Goal: Check status

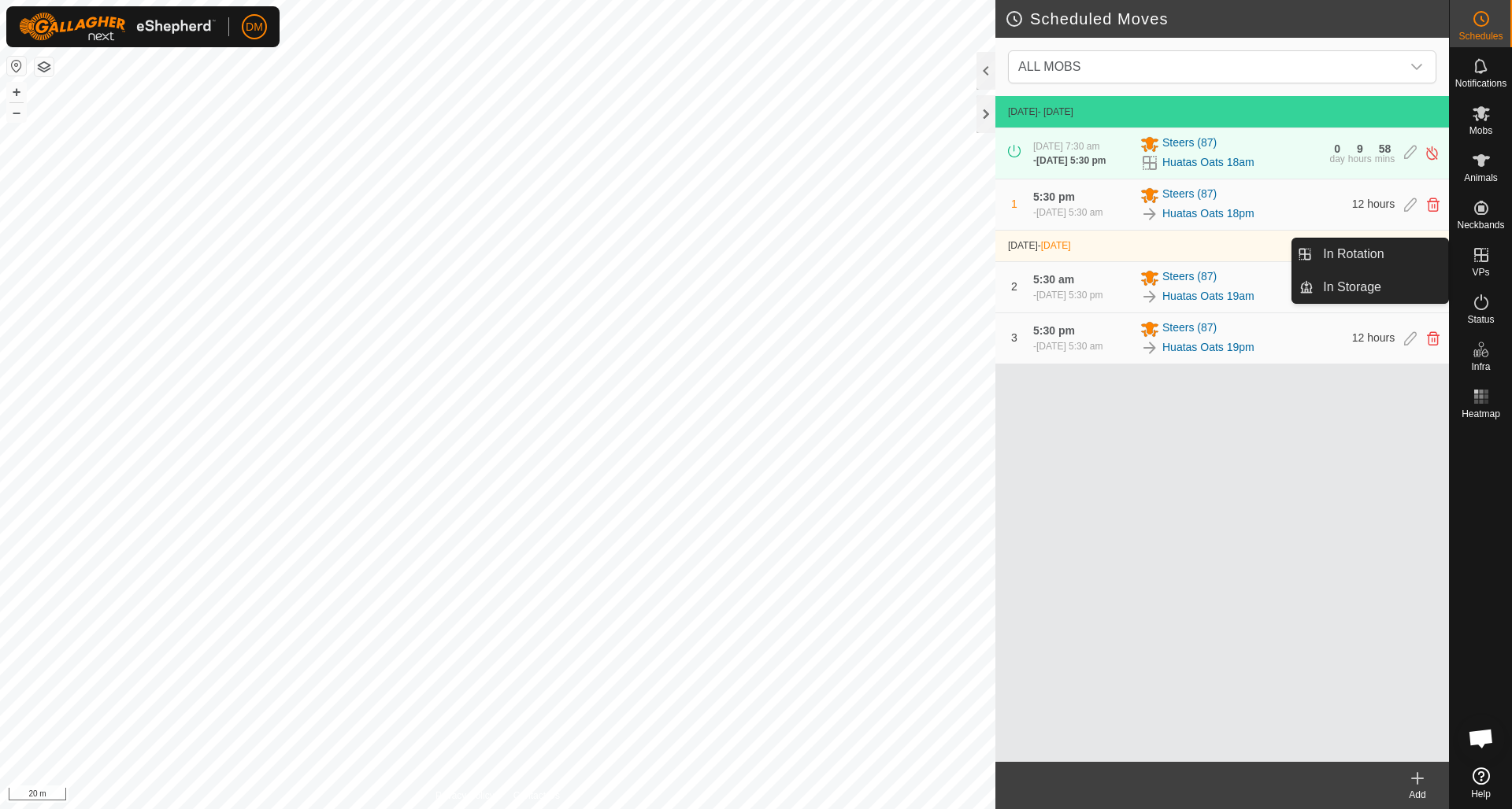
click at [1483, 260] on icon at bounding box center [1482, 255] width 14 height 14
click at [1383, 254] on link "In Rotation" at bounding box center [1381, 254] width 135 height 32
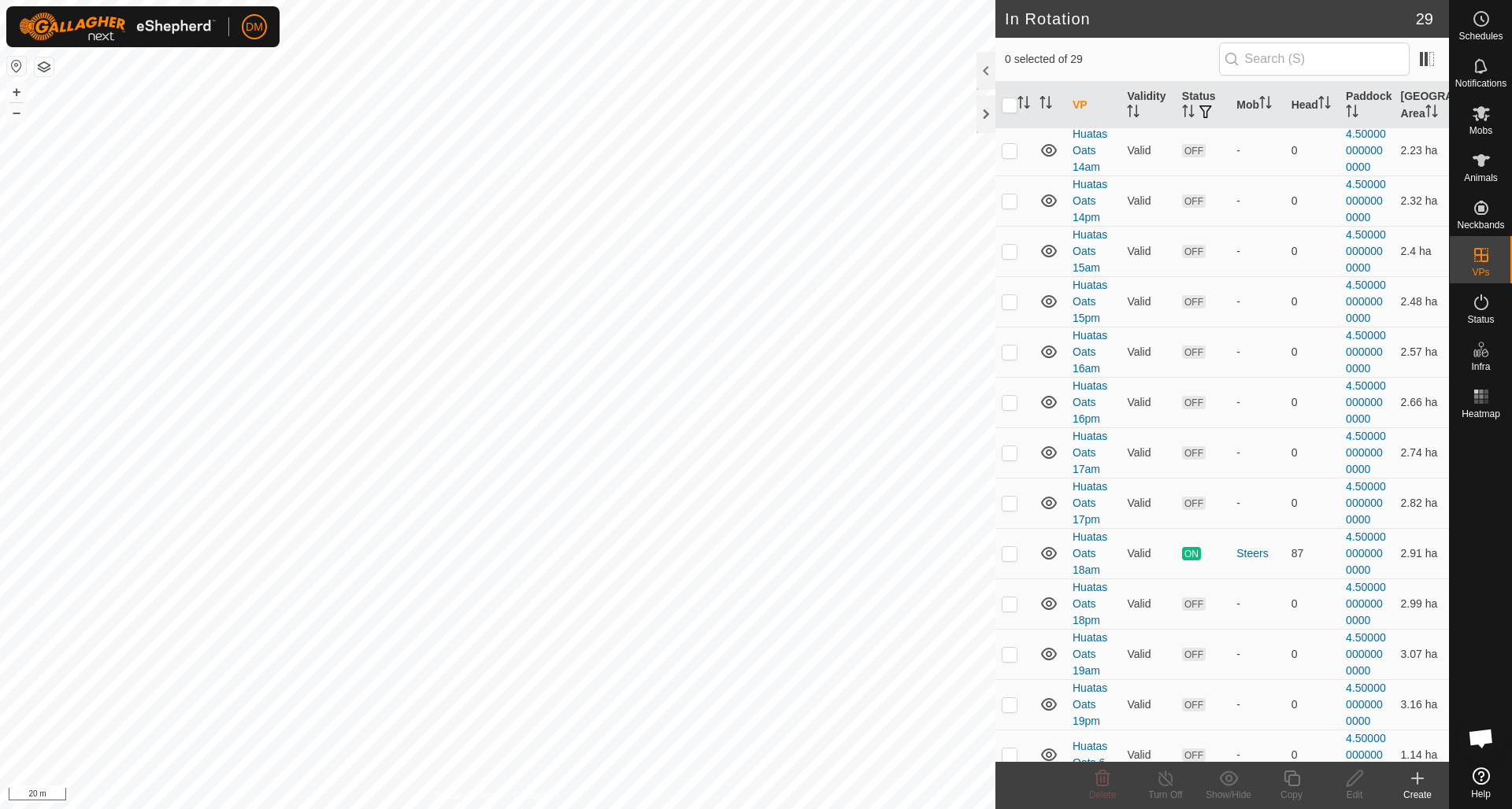
scroll to position [703, 0]
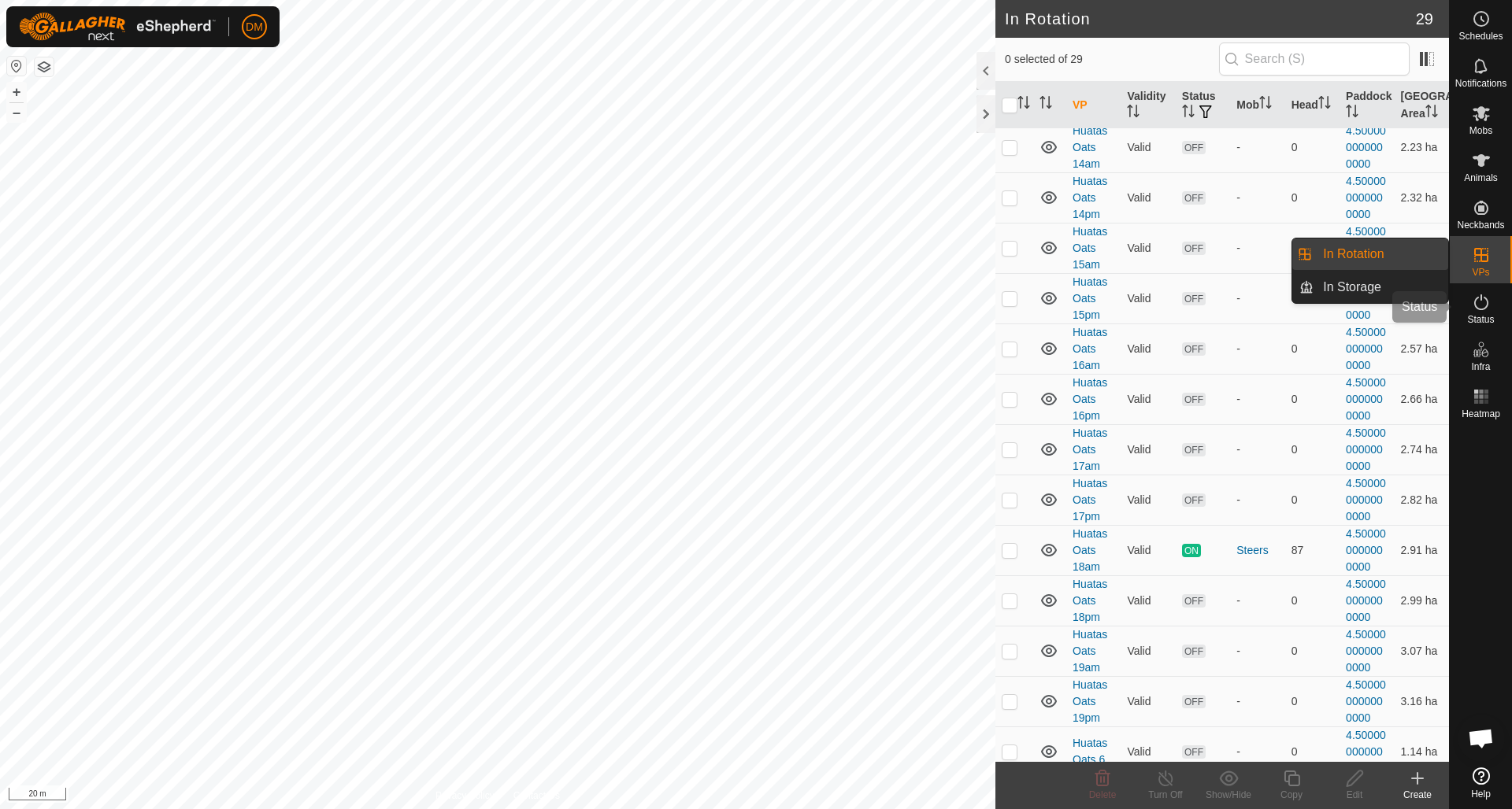
click at [1481, 317] on span "Status" at bounding box center [1480, 319] width 27 height 9
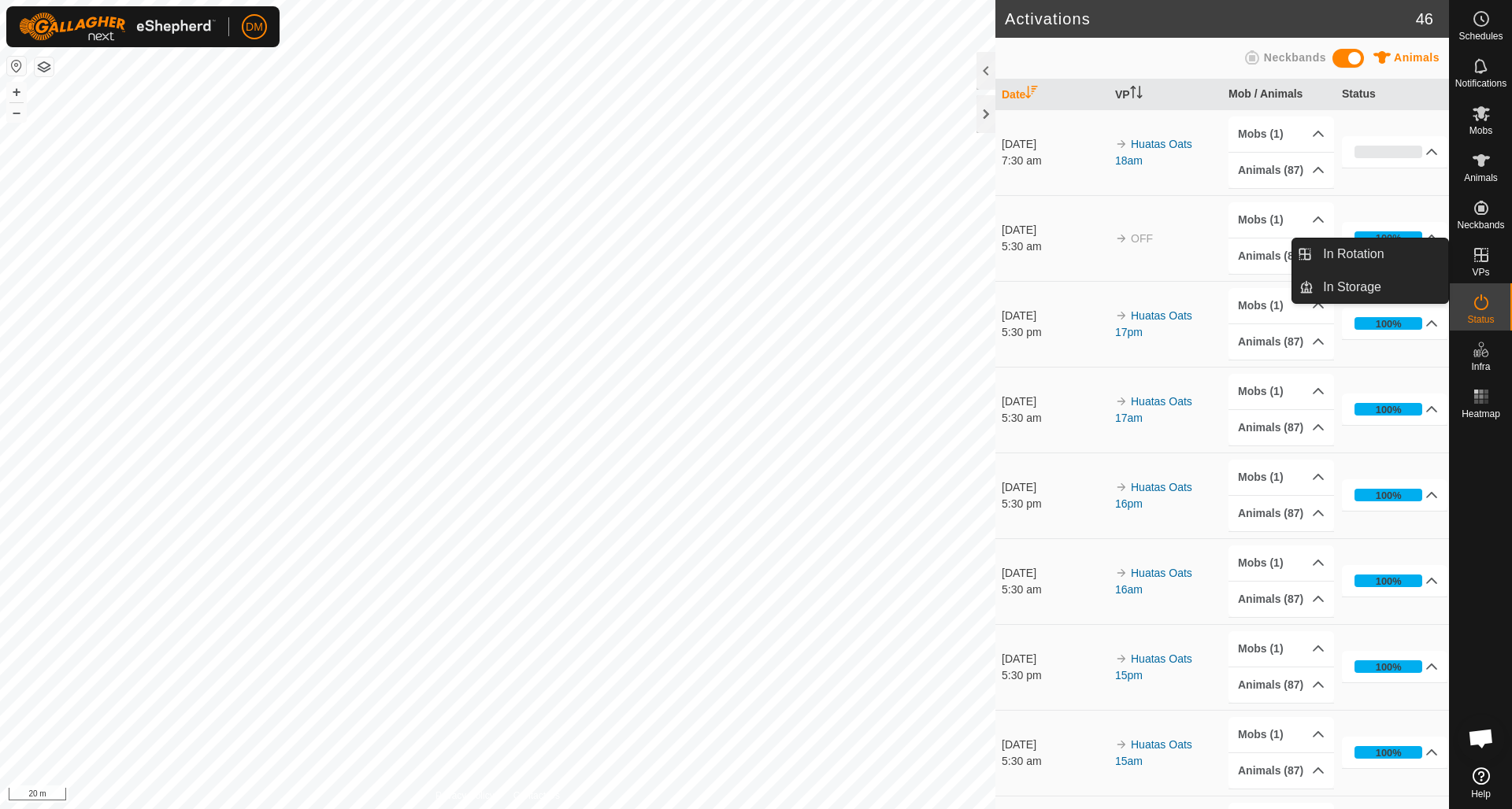
click at [1486, 299] on icon at bounding box center [1482, 302] width 14 height 16
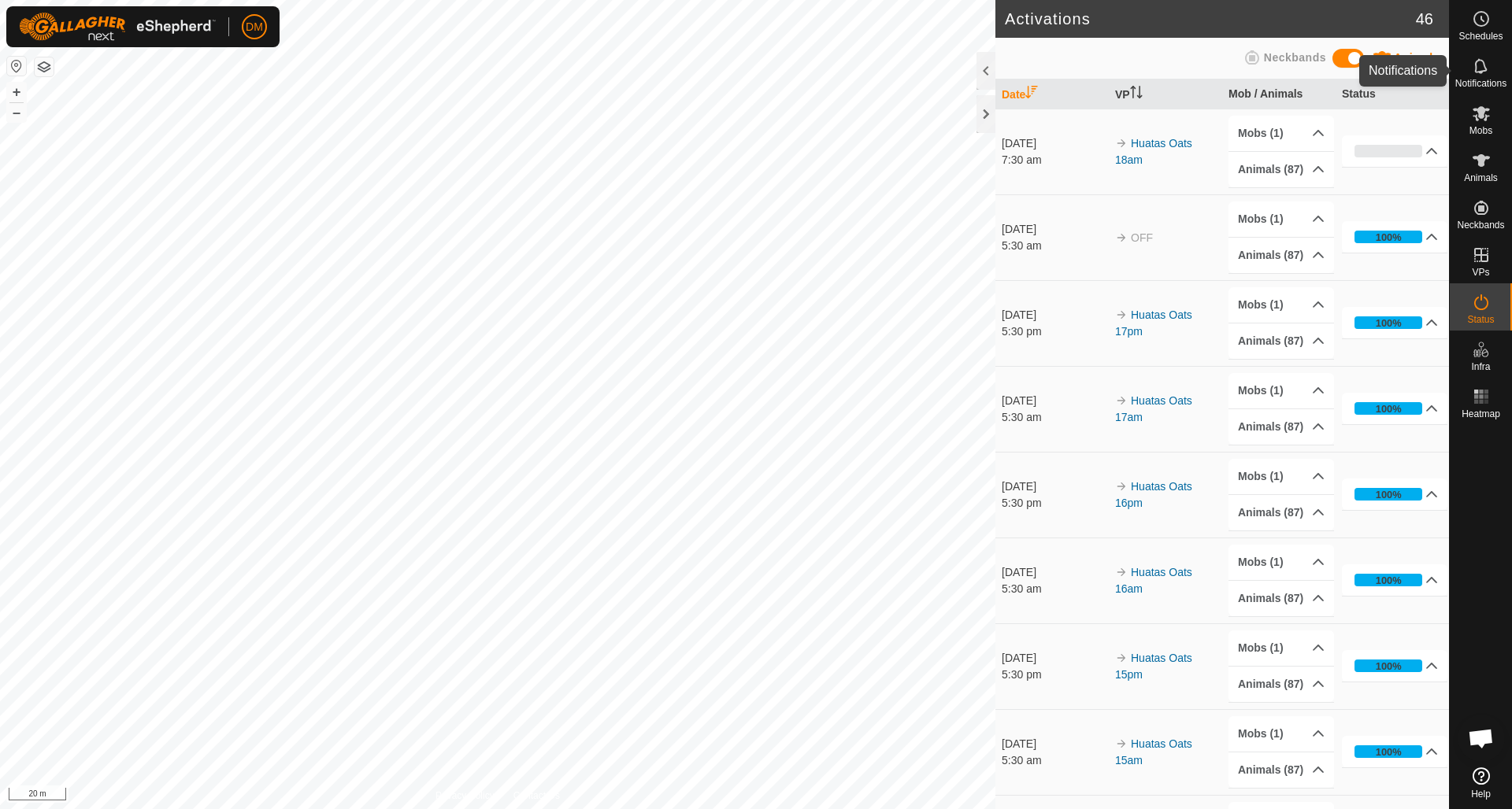
click at [1482, 70] on icon at bounding box center [1481, 66] width 19 height 19
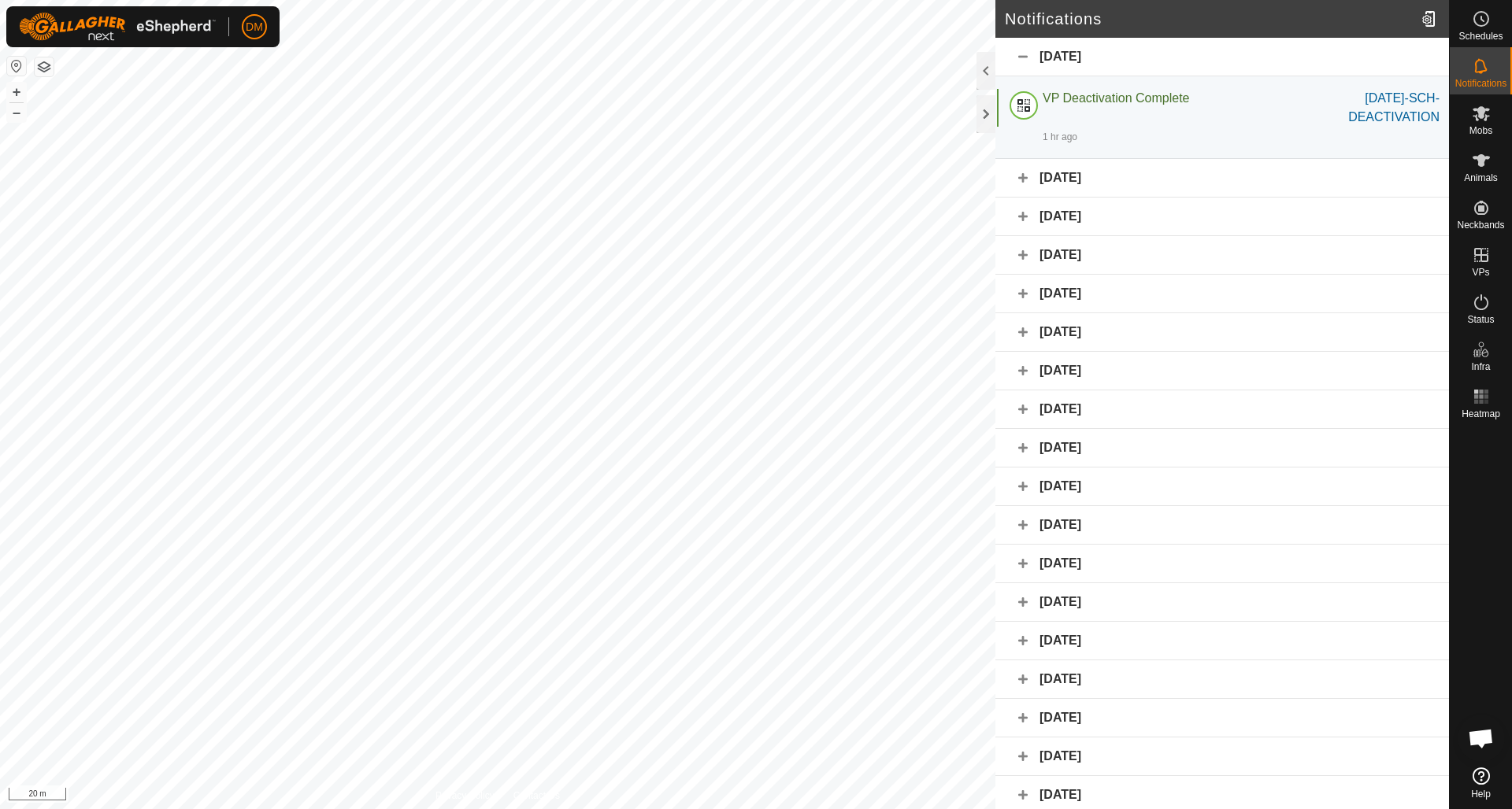
click at [1022, 218] on div "13 September 2025" at bounding box center [1223, 216] width 454 height 39
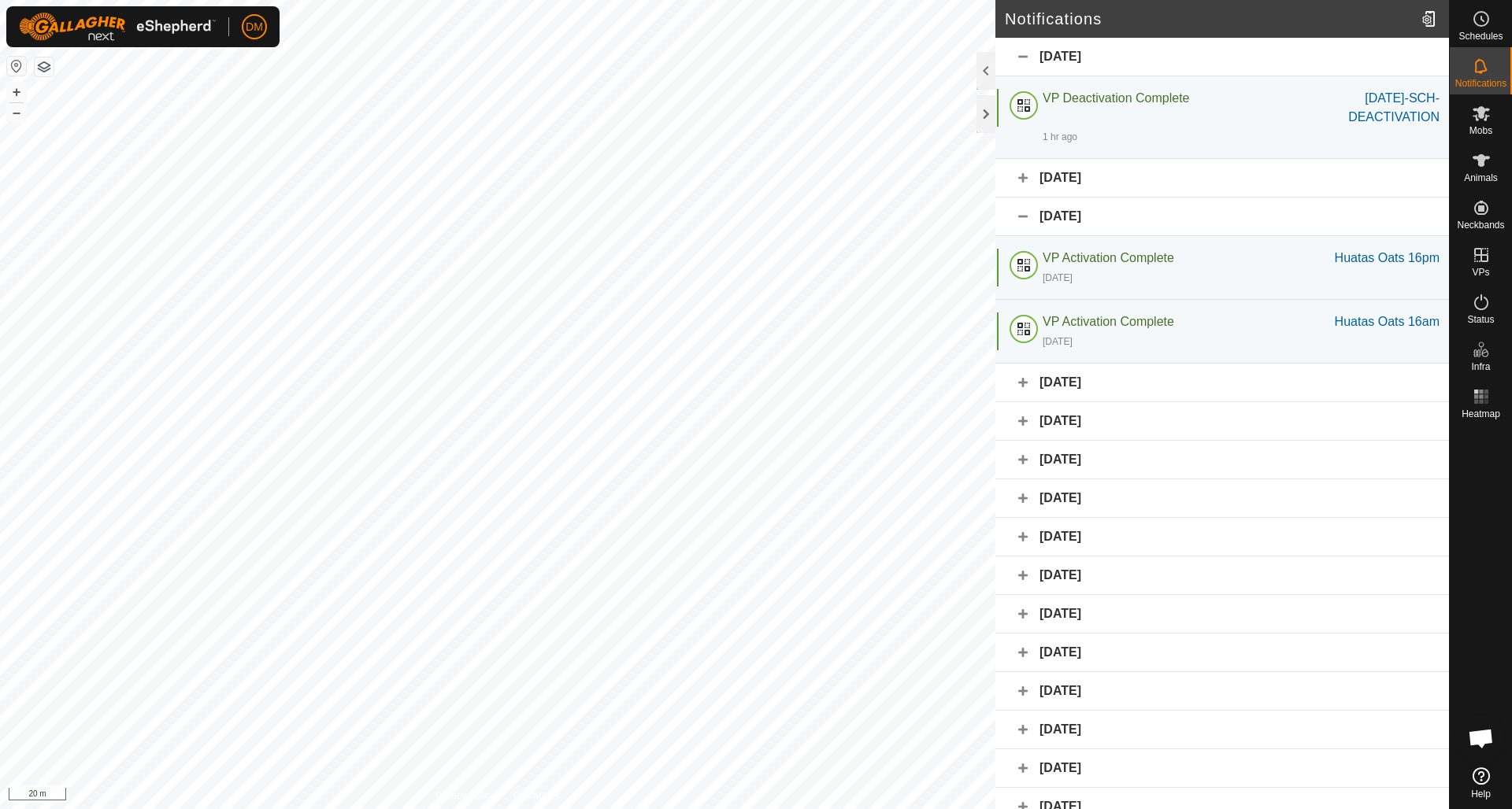
click at [1024, 177] on div "Yesterday" at bounding box center [1223, 178] width 454 height 39
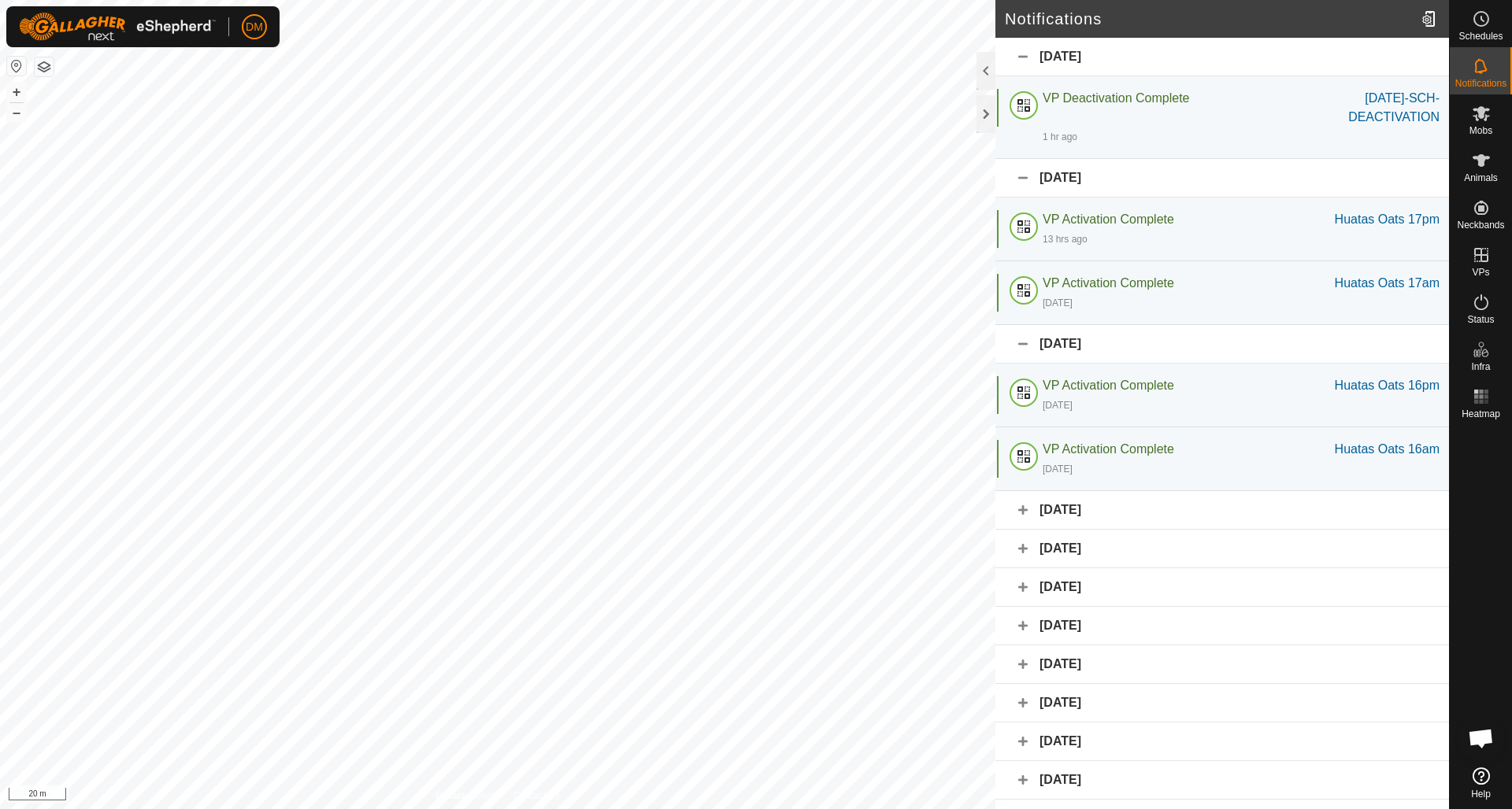
click at [1022, 512] on div "12 September 2025" at bounding box center [1223, 511] width 454 height 39
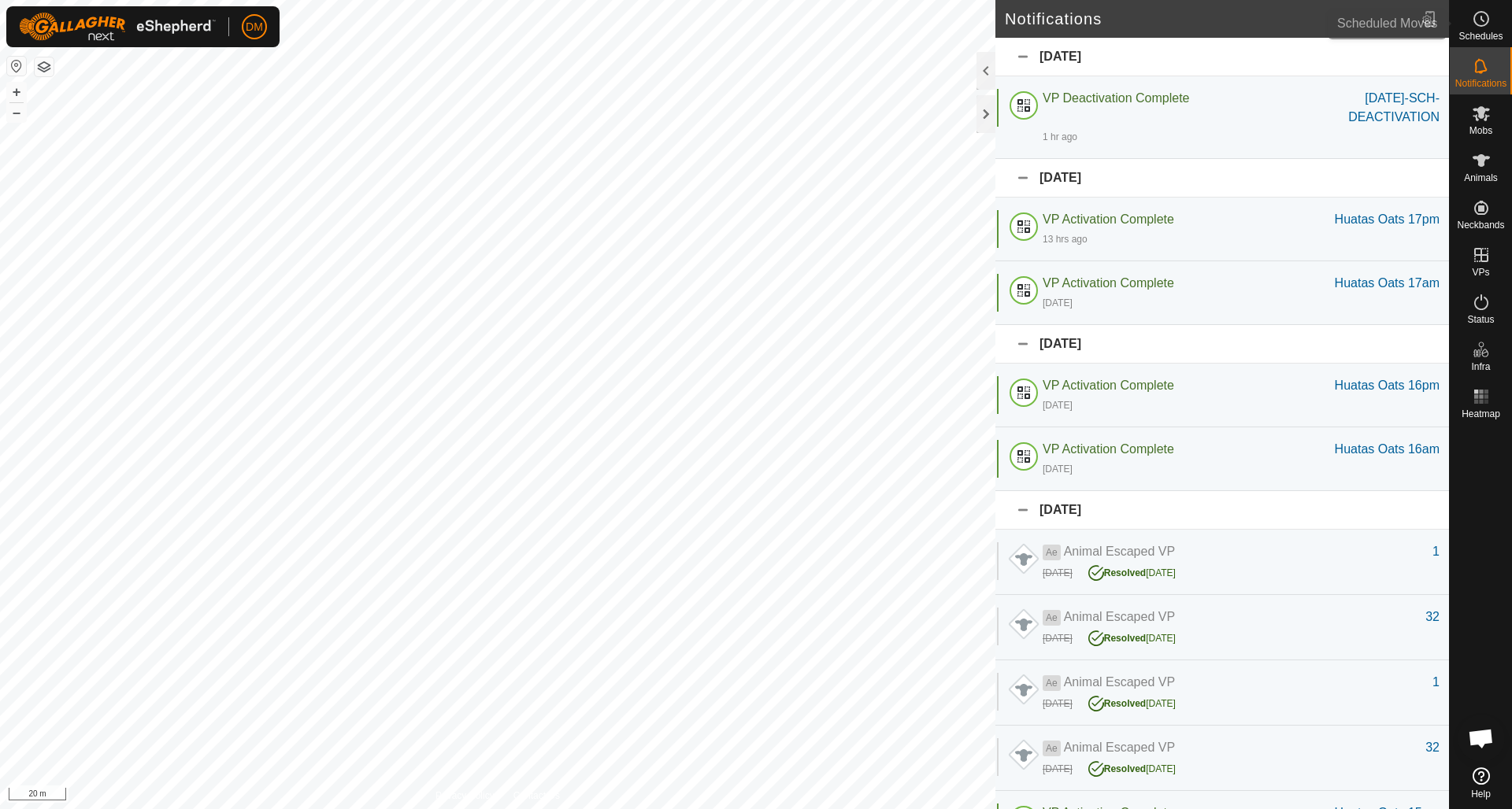
click at [1490, 21] on icon at bounding box center [1481, 18] width 19 height 19
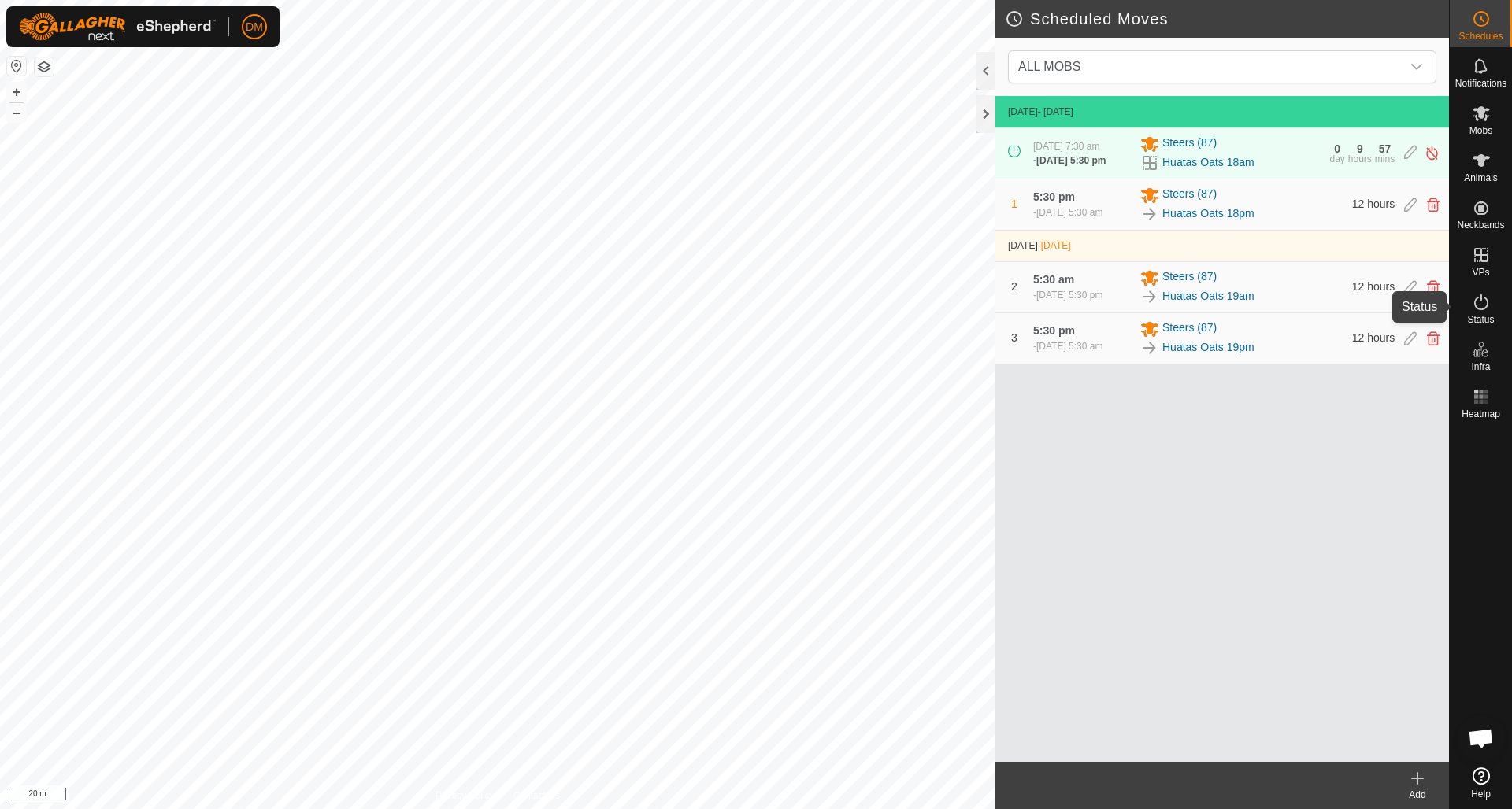
click at [1481, 309] on icon at bounding box center [1482, 302] width 14 height 16
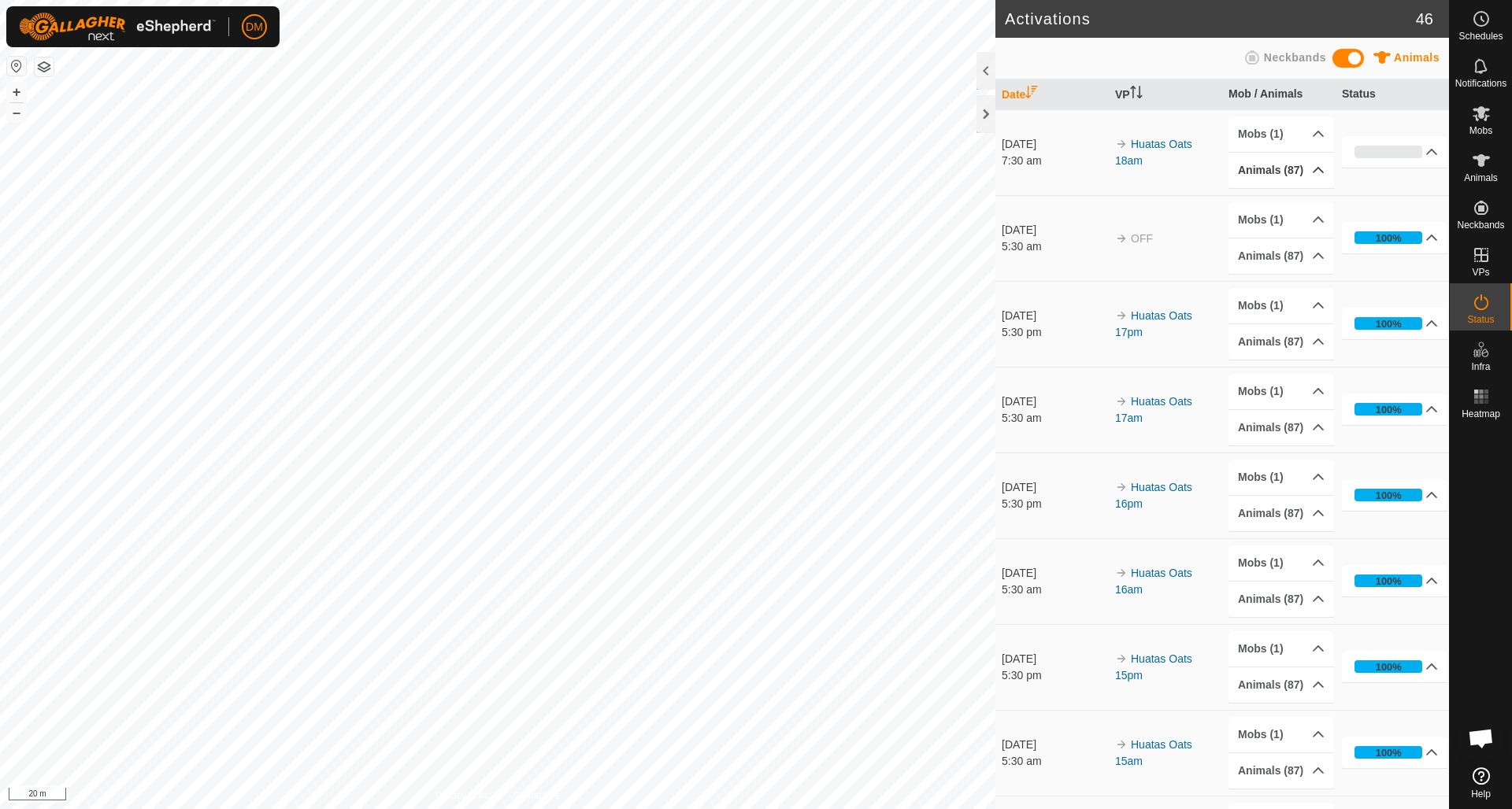
click at [1316, 170] on p-accordion-header "Animals (87)" at bounding box center [1281, 171] width 106 height 36
click at [1319, 170] on p-accordion-header "Animals (87)" at bounding box center [1281, 171] width 106 height 36
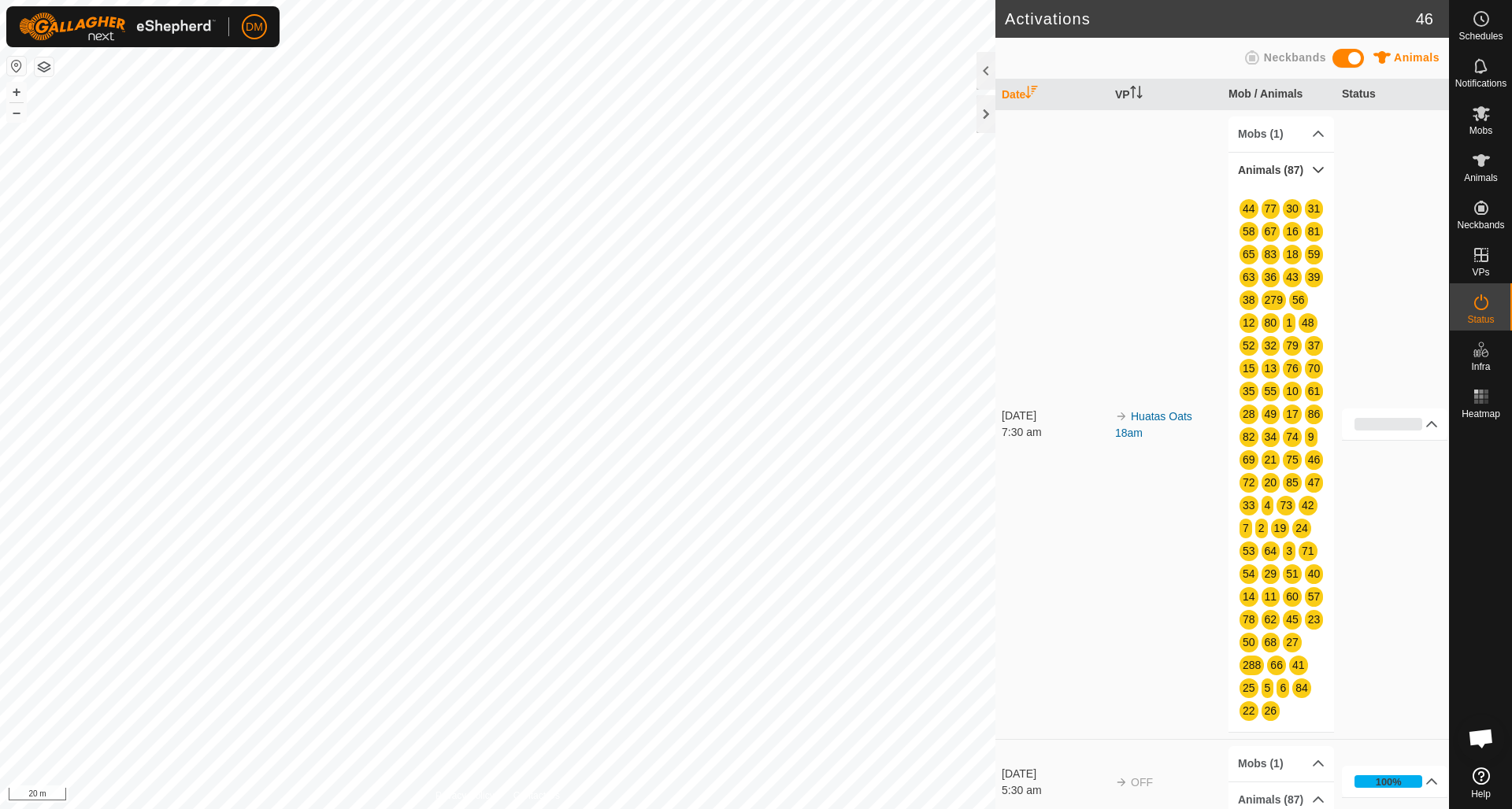
click at [1319, 170] on p-accordion-header "Animals (87)" at bounding box center [1281, 171] width 106 height 36
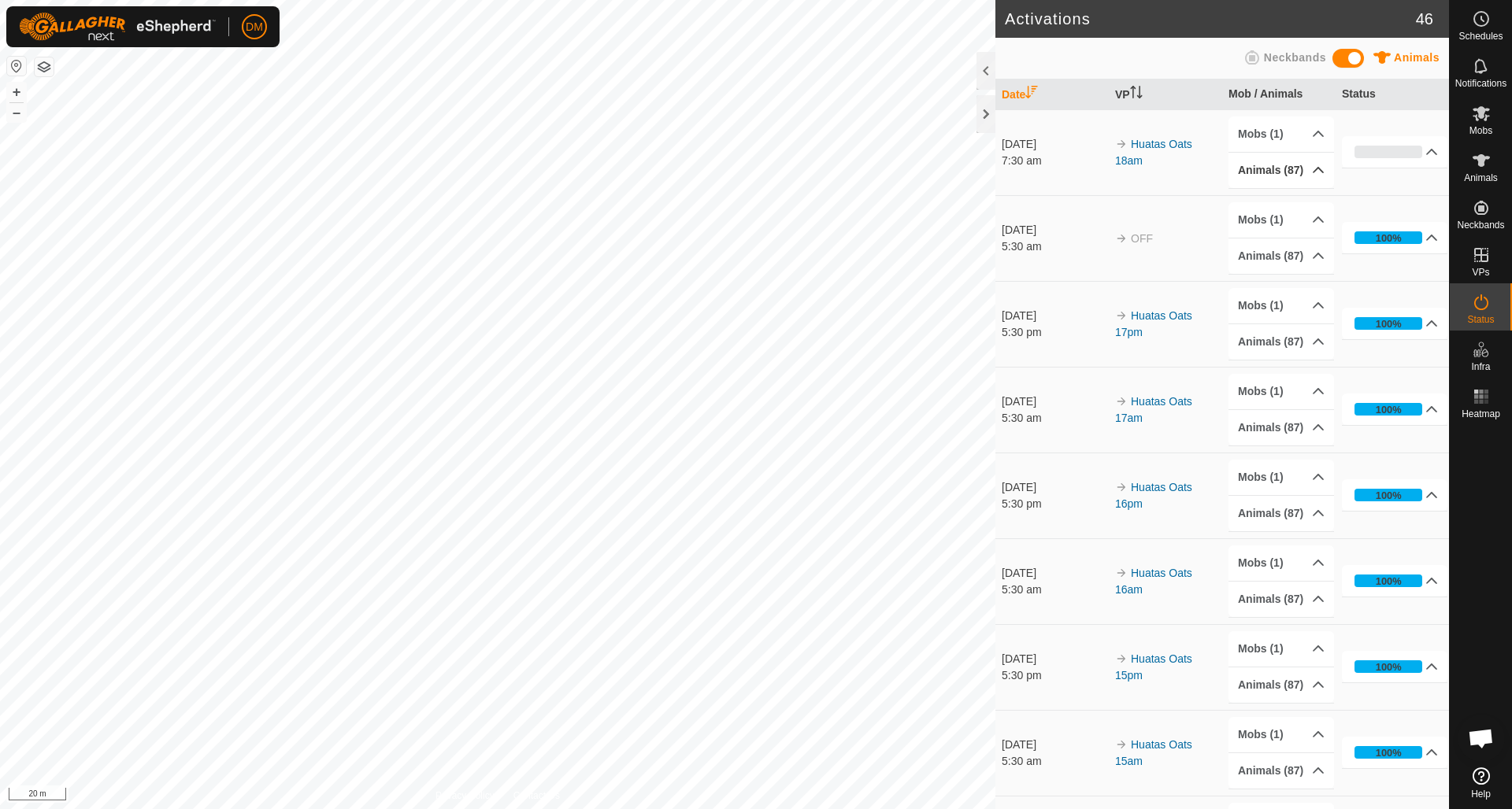
click at [1319, 170] on p-accordion-header "Animals (87)" at bounding box center [1281, 171] width 106 height 36
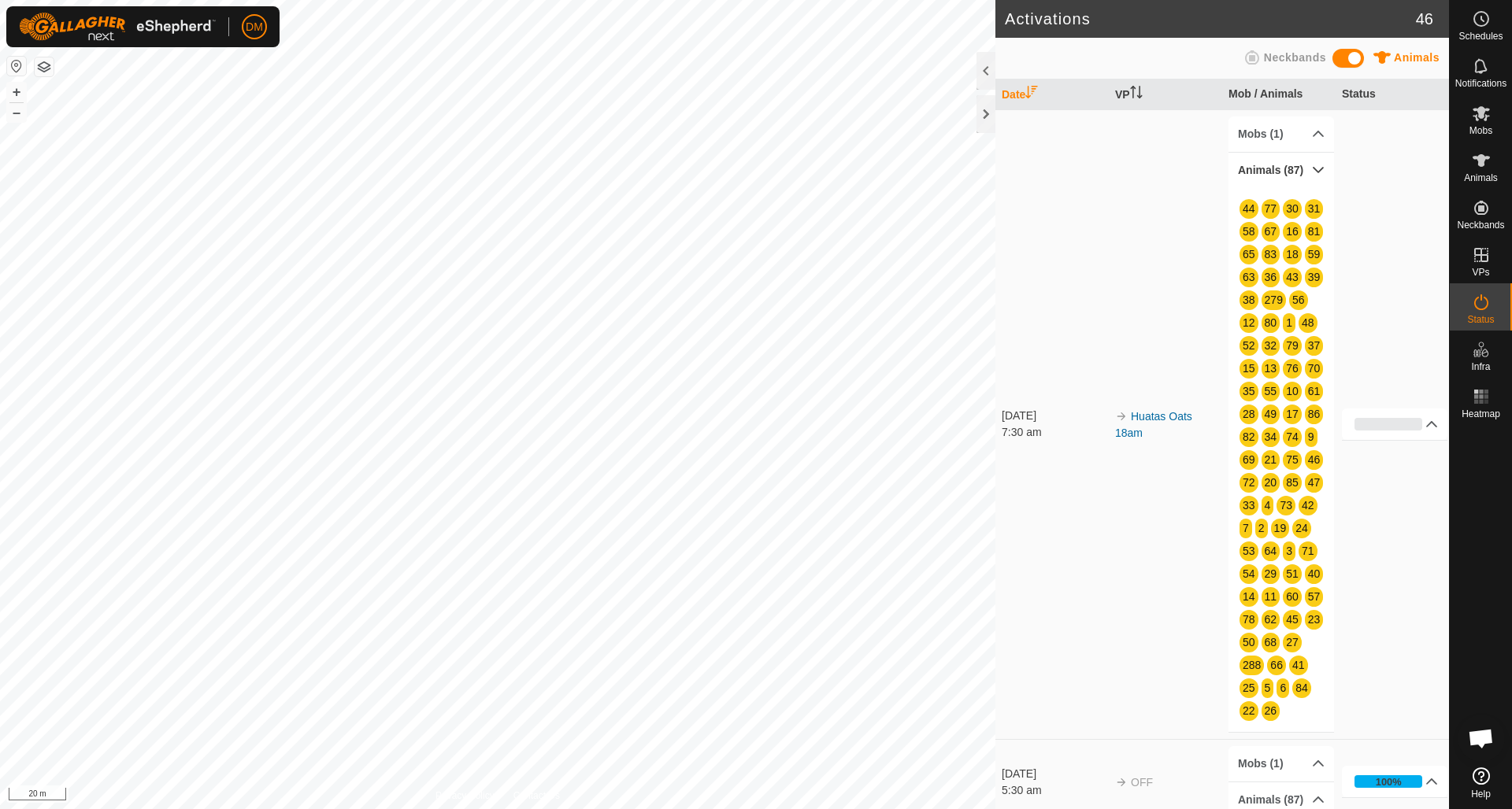
click at [1319, 170] on p-accordion-header "Animals (87)" at bounding box center [1281, 171] width 106 height 36
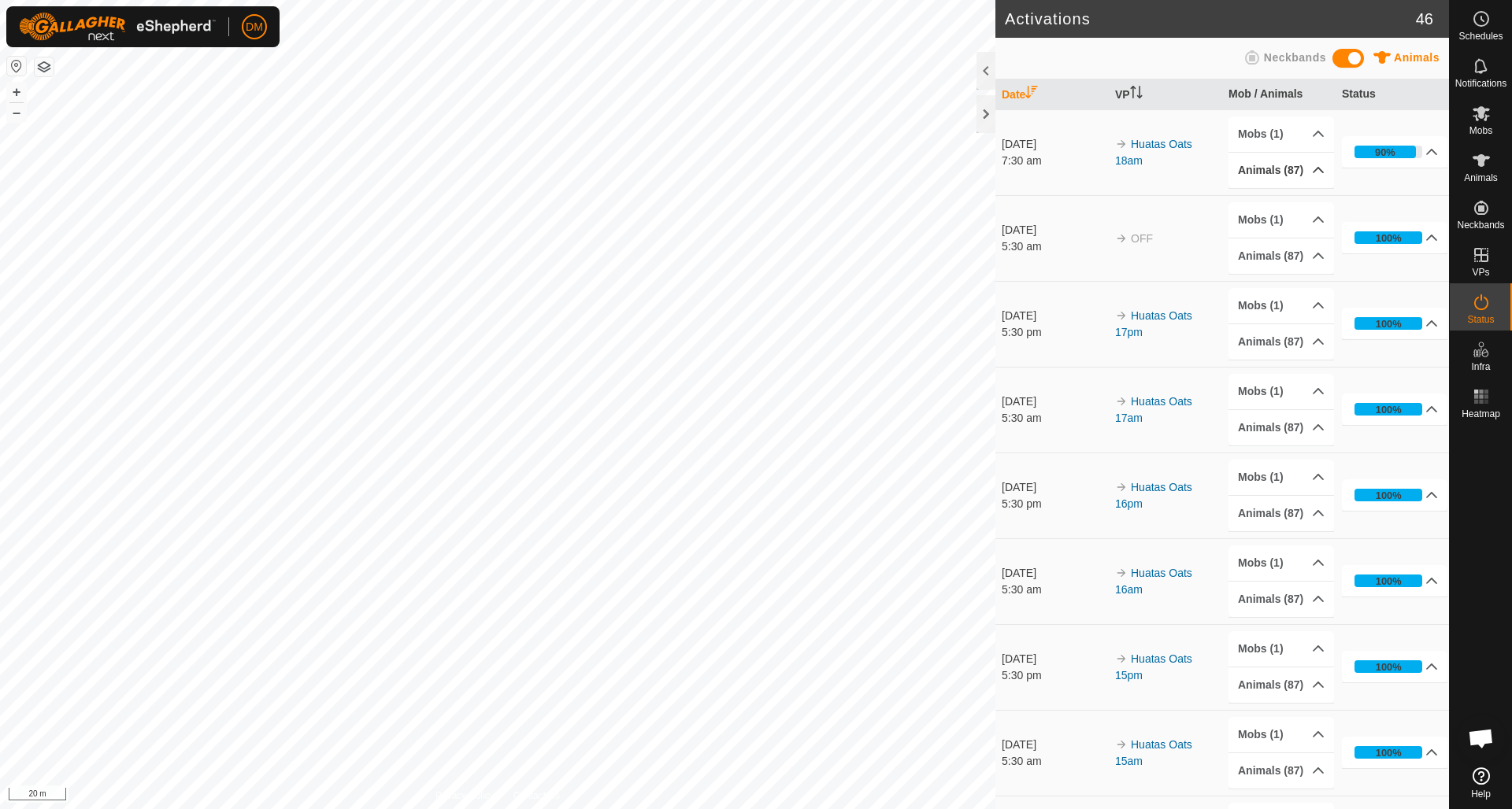
click at [1313, 170] on p-accordion-header "Animals (87)" at bounding box center [1281, 171] width 106 height 36
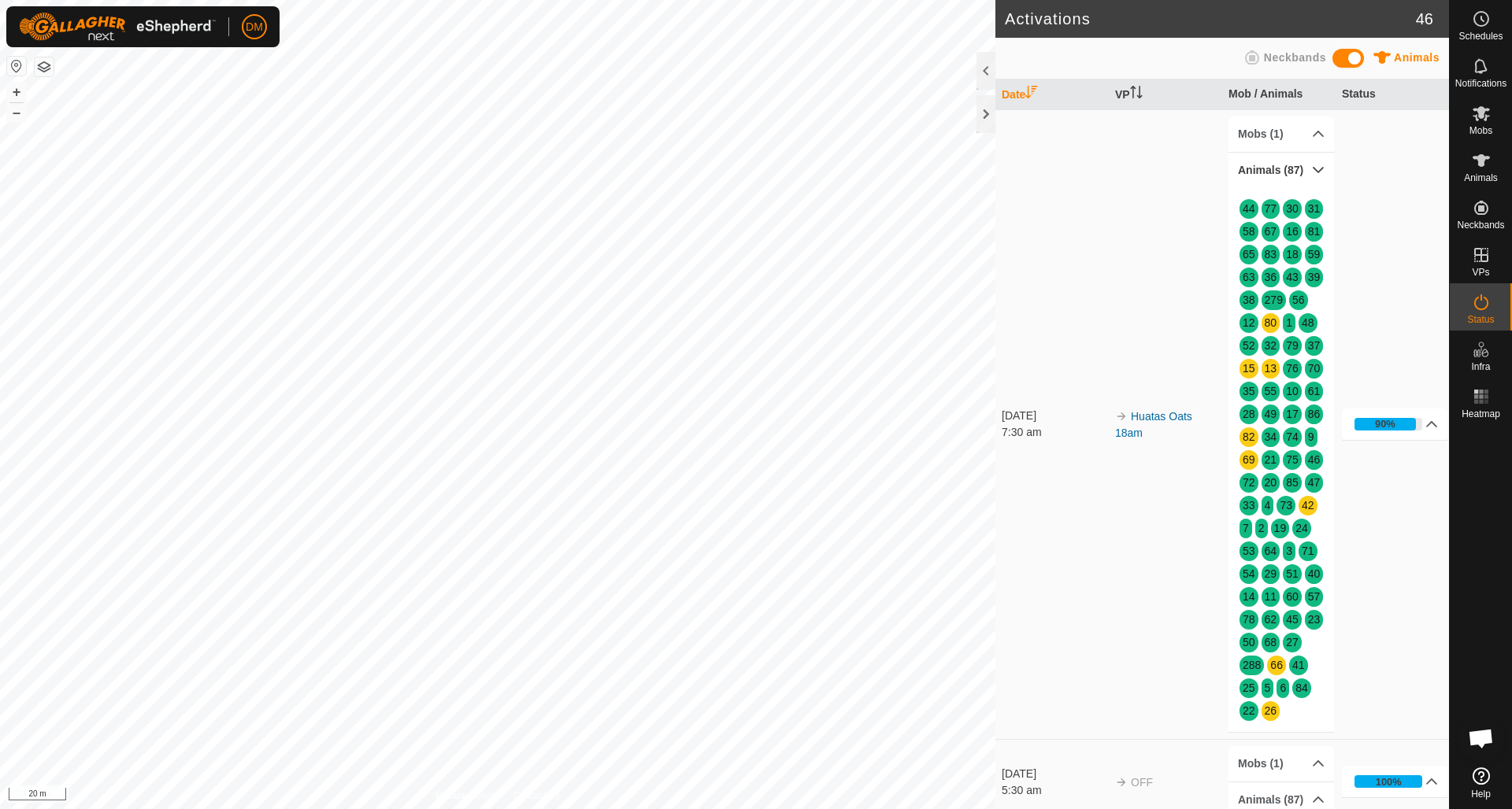
click at [1320, 169] on p-accordion-header "Animals (87)" at bounding box center [1281, 171] width 106 height 36
